Goal: Task Accomplishment & Management: Manage account settings

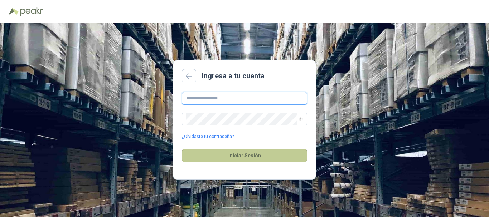
type input "**********"
click at [231, 156] on button "Iniciar Sesión" at bounding box center [244, 156] width 125 height 14
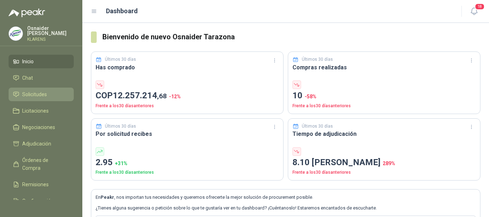
click at [50, 94] on li "Solicitudes" at bounding box center [41, 95] width 57 height 8
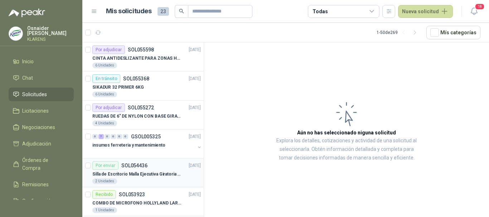
click at [153, 175] on p "Silla de Escritorio Malla Ejecutiva Giratoria Cromada con Reposabrazos Fijo Neg…" at bounding box center [136, 174] width 89 height 7
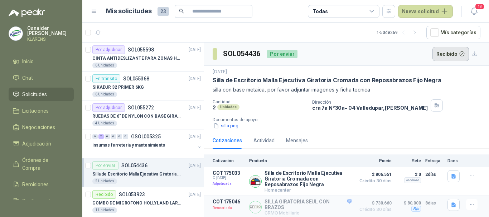
click at [440, 49] on button "Recibido" at bounding box center [451, 54] width 37 height 14
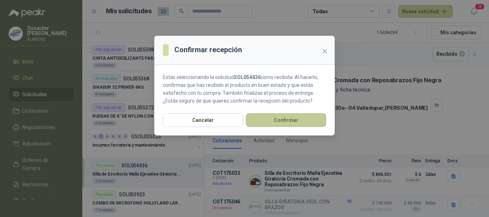
click at [308, 117] on button "Confirmar" at bounding box center [286, 121] width 80 height 14
